Goal: Navigation & Orientation: Find specific page/section

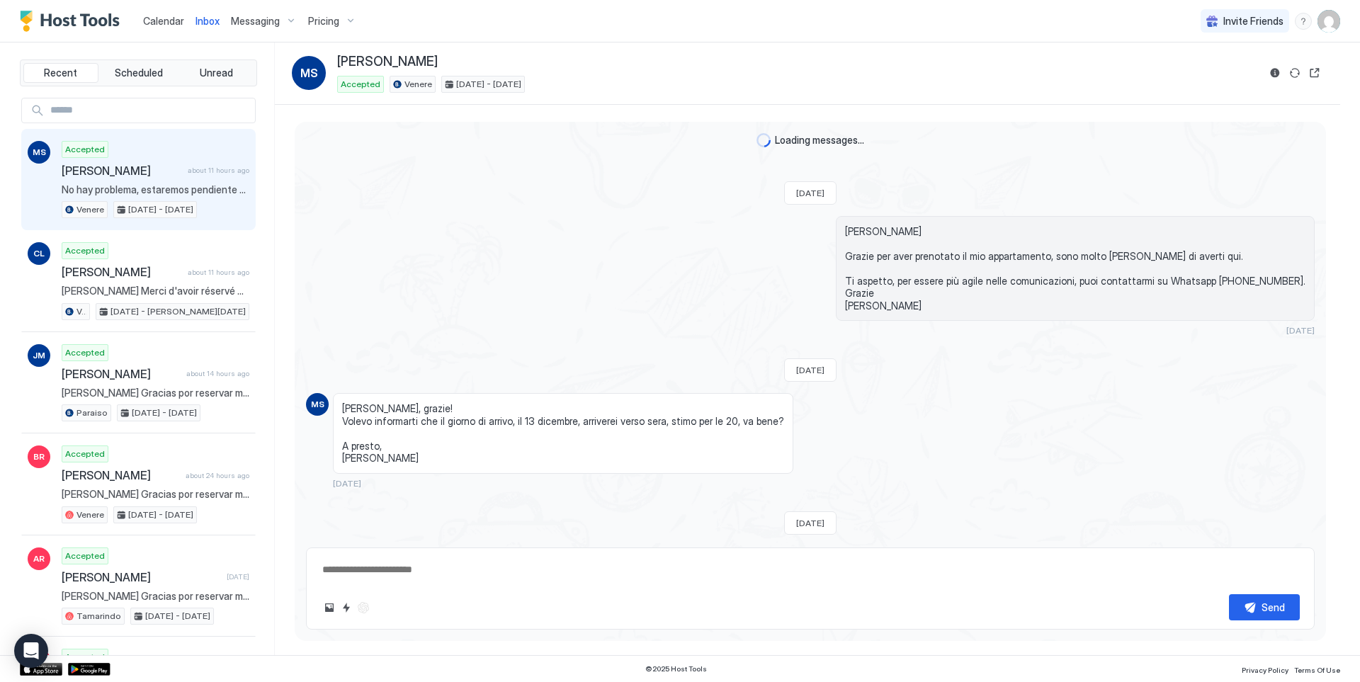
scroll to position [112, 0]
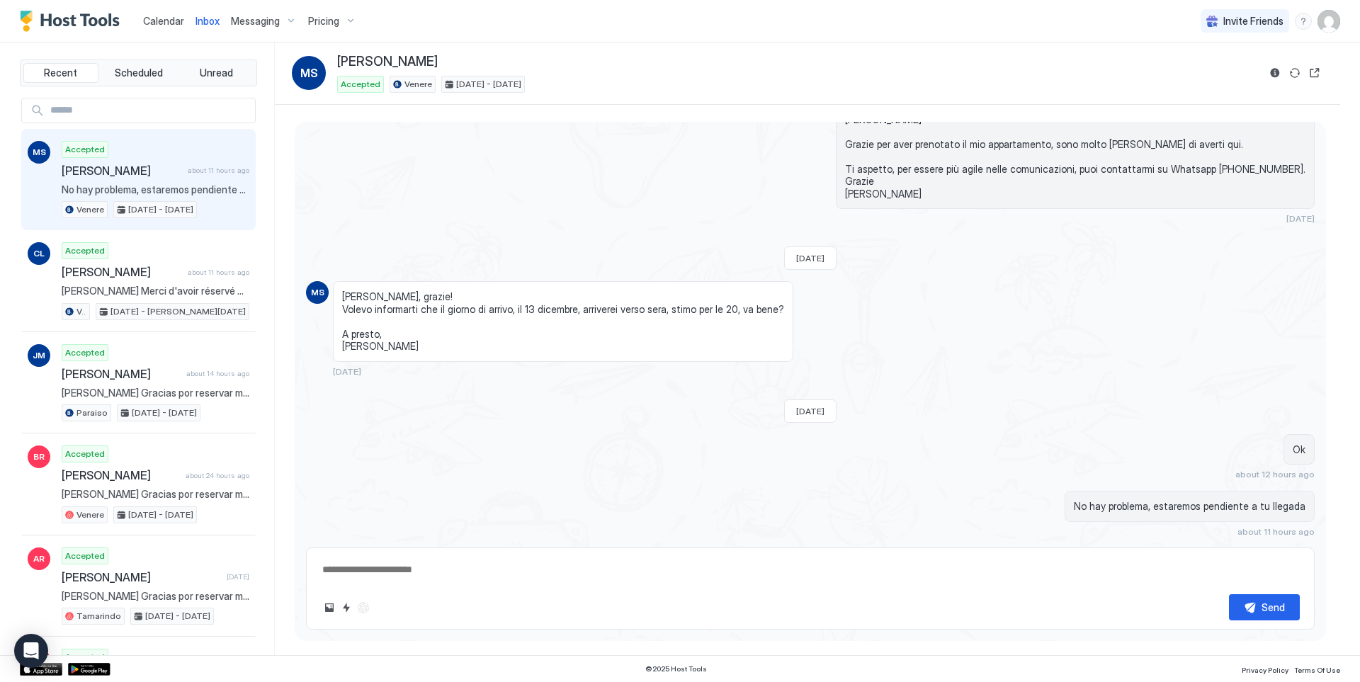
click at [169, 18] on span "Calendar" at bounding box center [163, 21] width 41 height 12
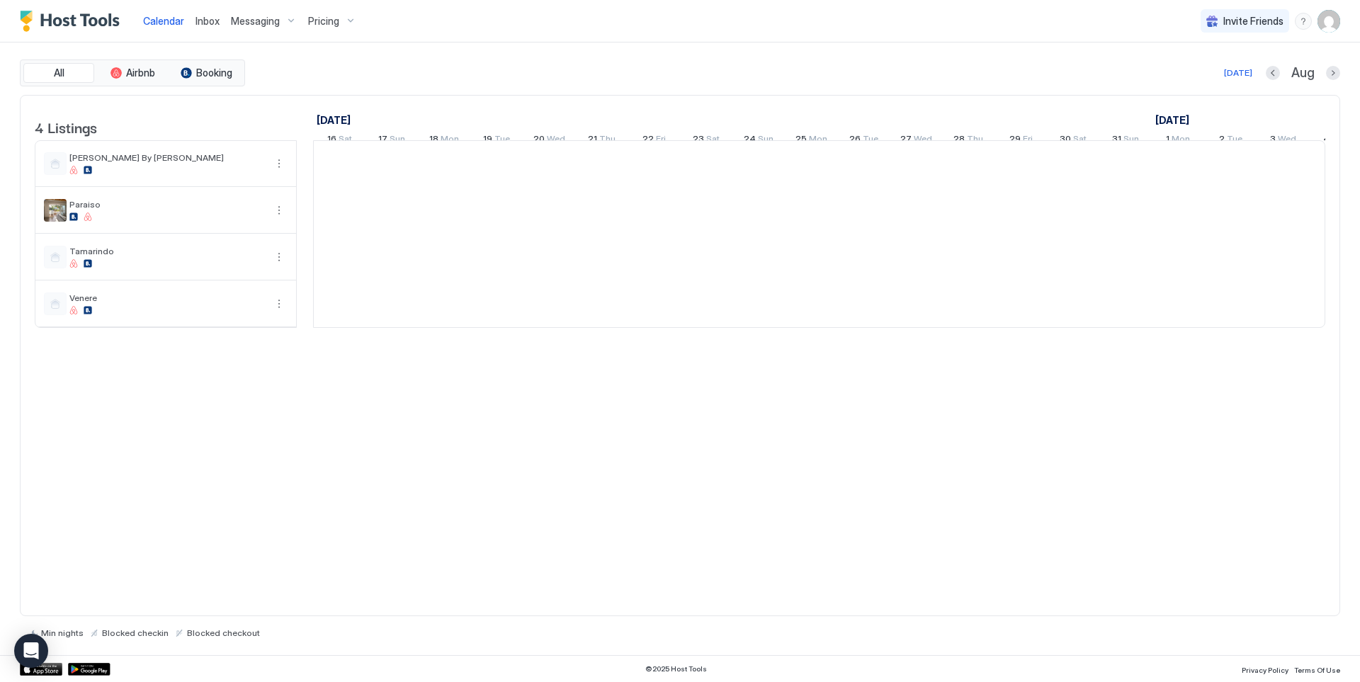
scroll to position [0, 787]
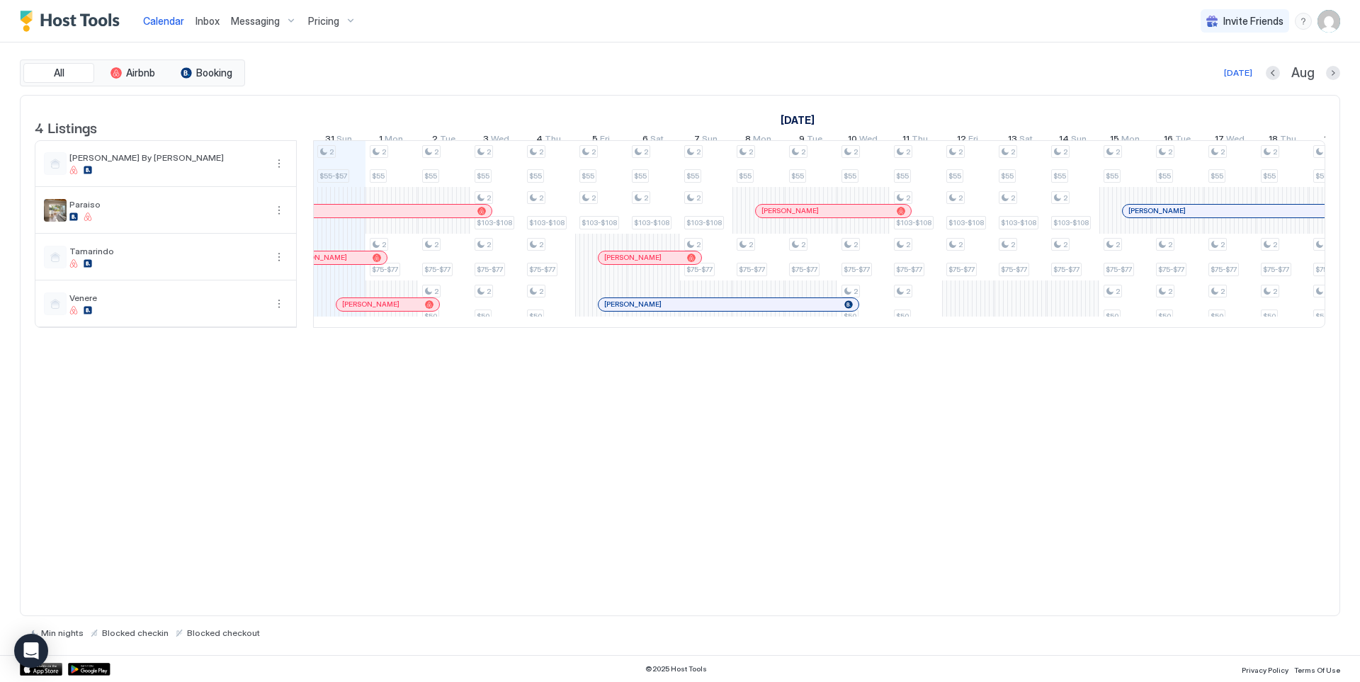
click at [205, 23] on span "Inbox" at bounding box center [207, 21] width 24 height 12
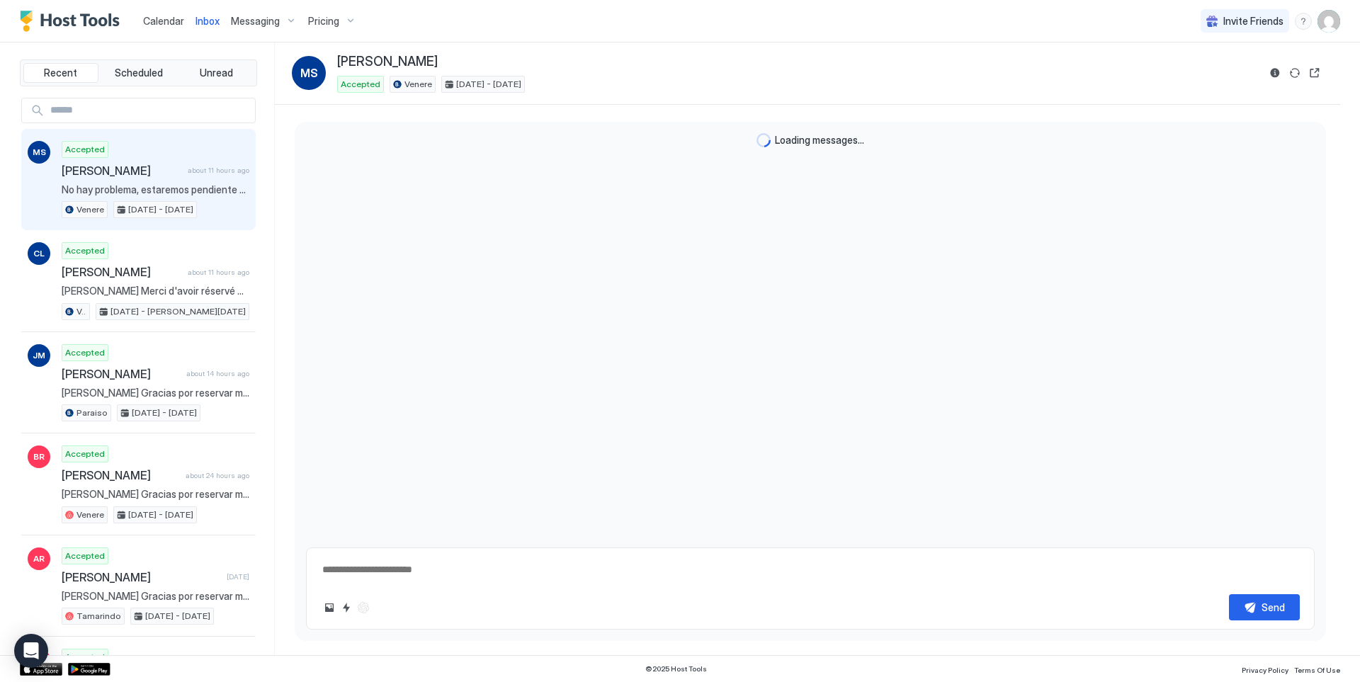
scroll to position [112, 0]
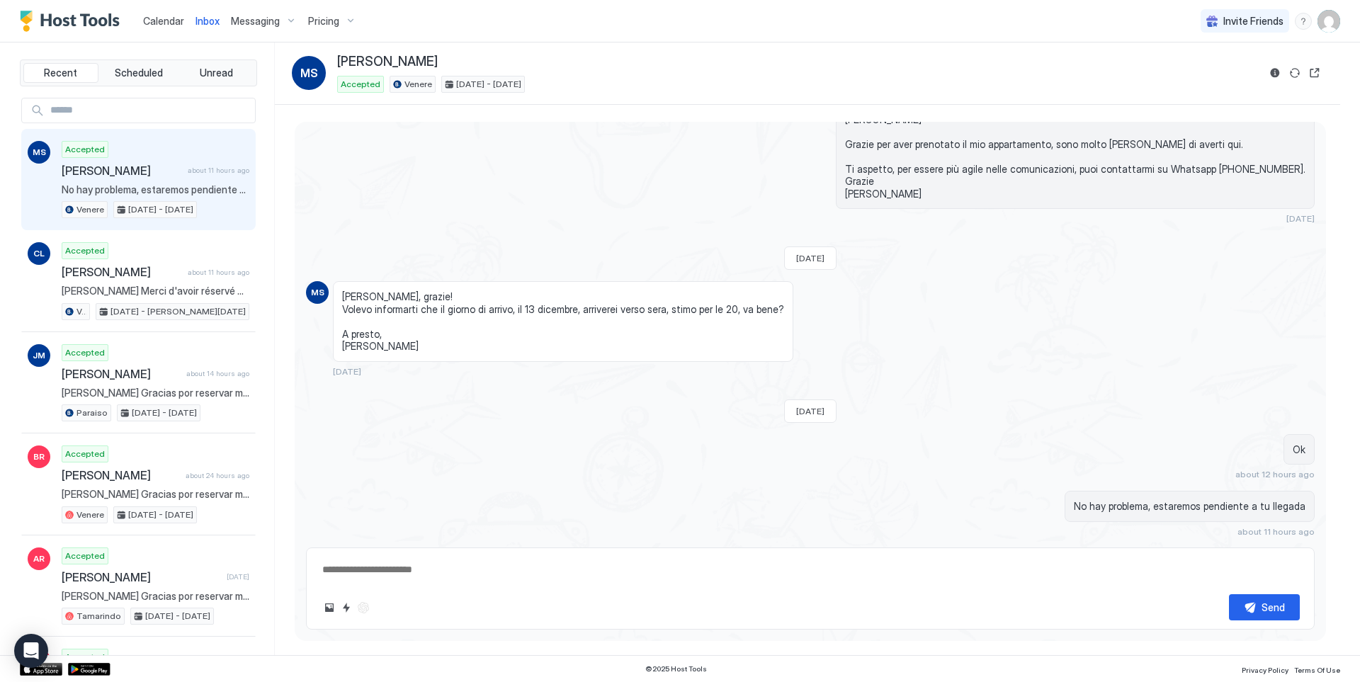
click at [163, 23] on span "Calendar" at bounding box center [163, 21] width 41 height 12
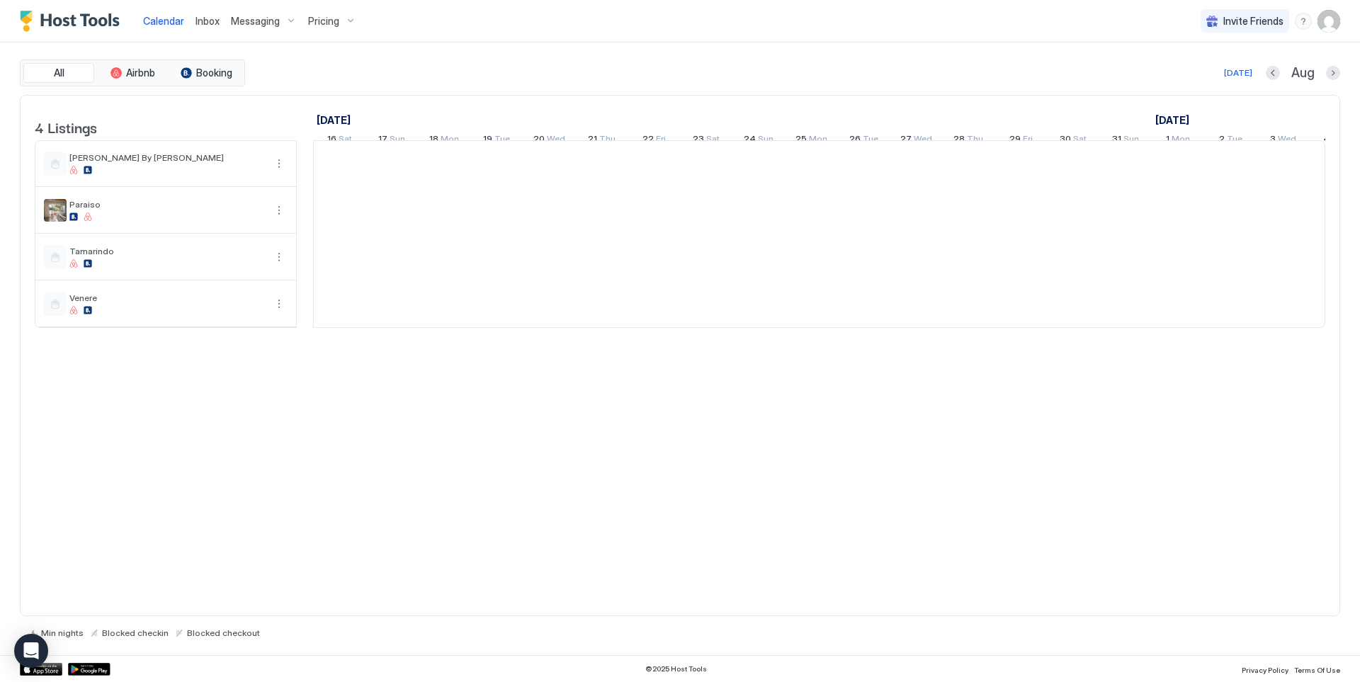
scroll to position [0, 787]
